Goal: Navigation & Orientation: Go to known website

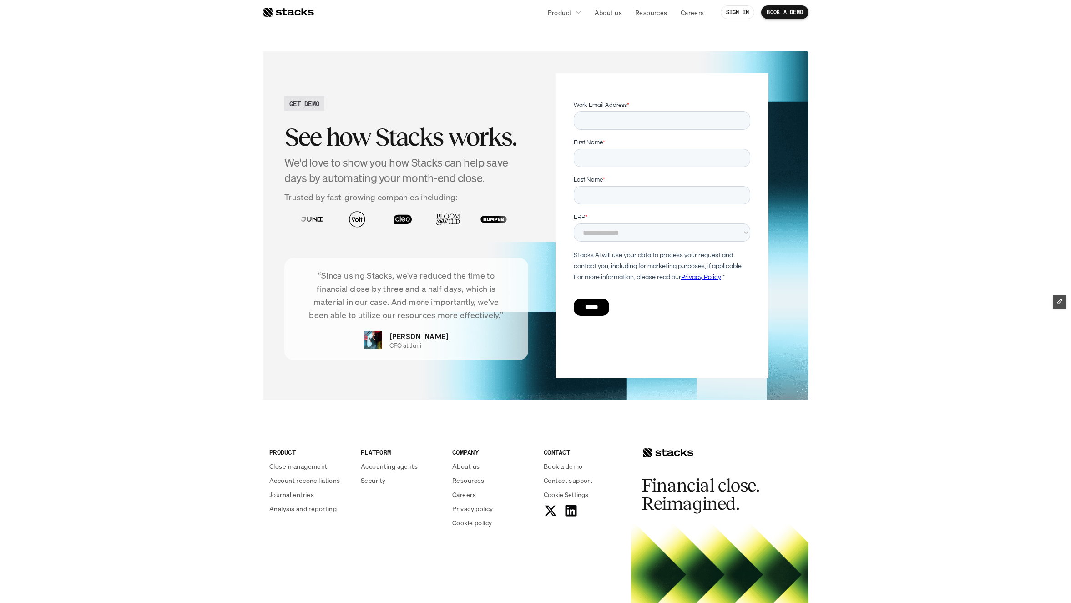
scroll to position [4445, 0]
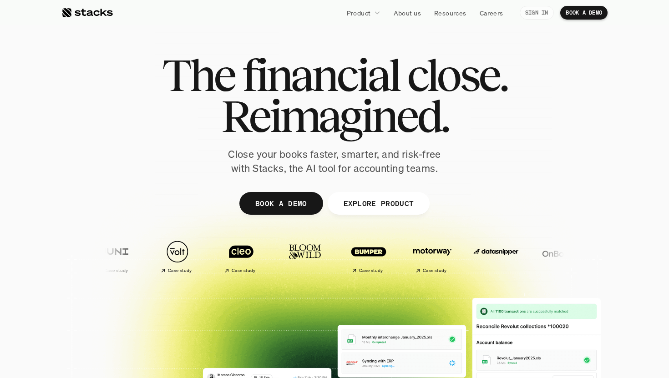
click at [533, 13] on p "SIGN IN" at bounding box center [536, 13] width 23 height 6
